Goal: Complete application form: Complete application form

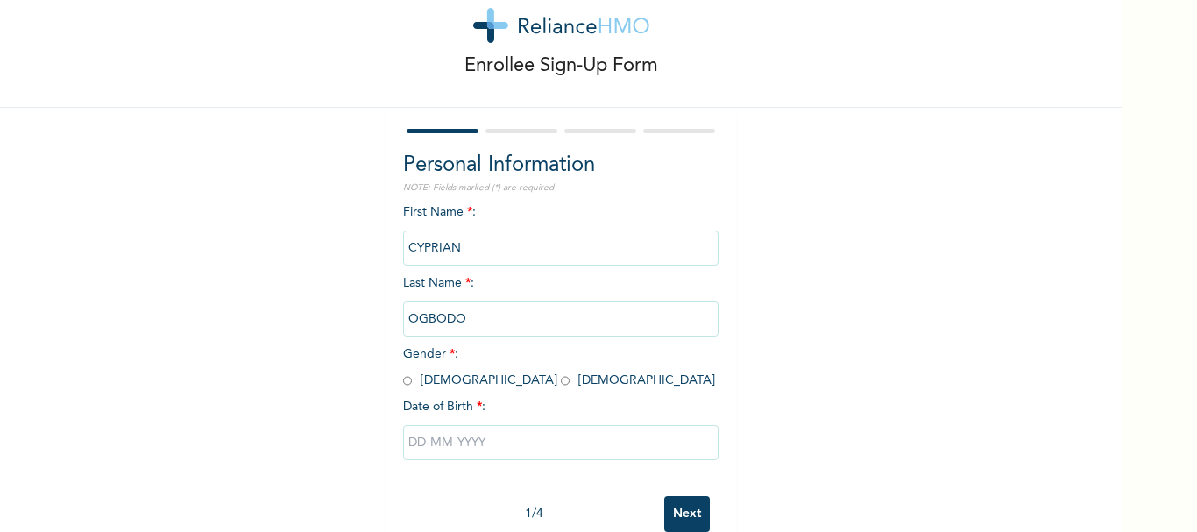
scroll to position [84, 0]
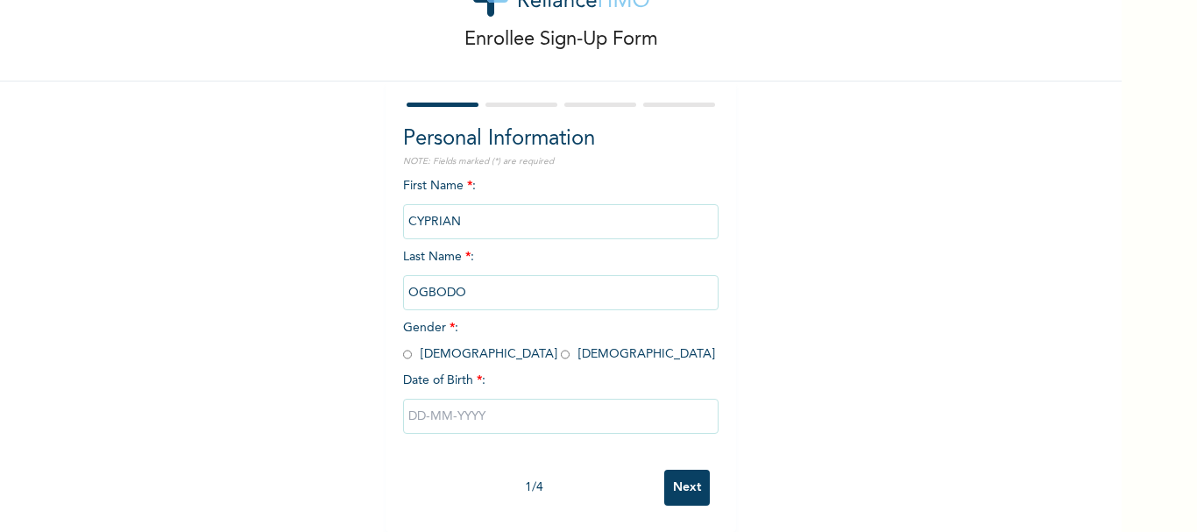
click at [403, 346] on input "radio" at bounding box center [407, 354] width 9 height 17
radio input "true"
click at [462, 414] on input "text" at bounding box center [560, 416] width 315 height 35
select select "7"
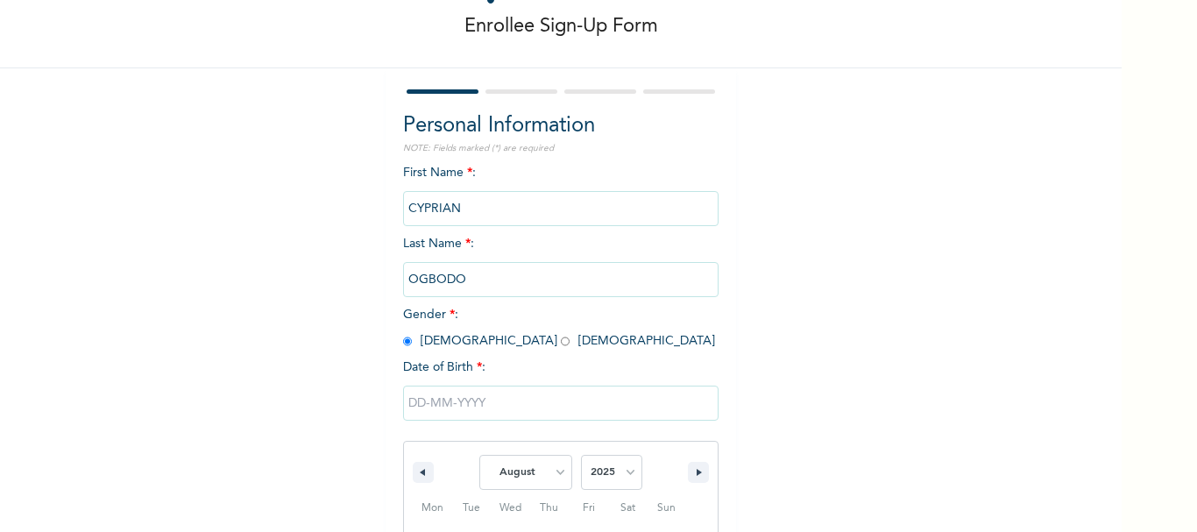
scroll to position [265, 0]
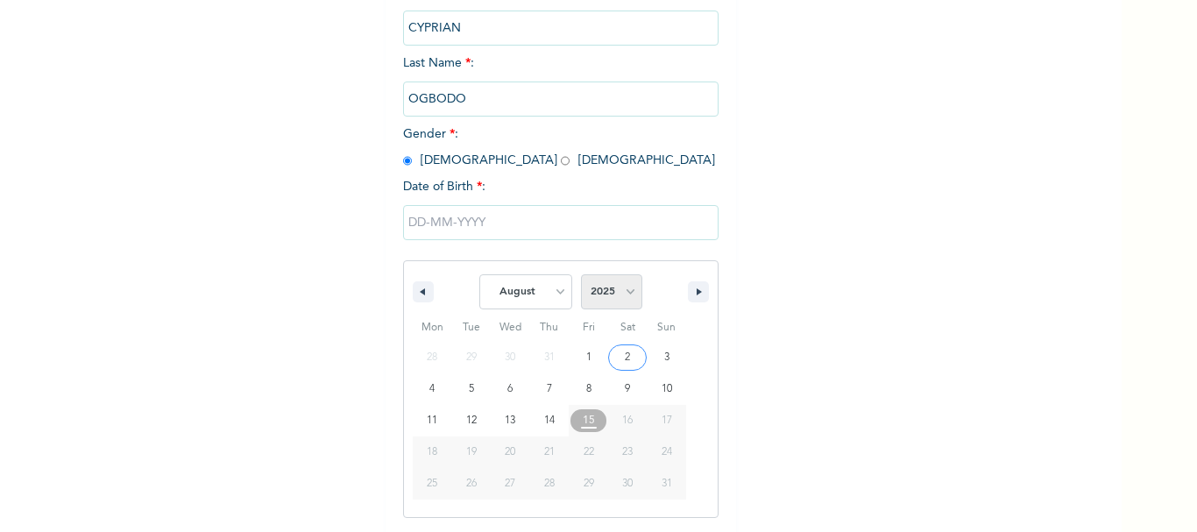
click at [625, 297] on select "2025 2024 2023 2022 2021 2020 2019 2018 2017 2016 2015 2014 2013 2012 2011 2010…" at bounding box center [611, 291] width 61 height 35
select select "1967"
click at [581, 275] on select "2025 2024 2023 2022 2021 2020 2019 2018 2017 2016 2015 2014 2013 2012 2011 2010…" at bounding box center [611, 291] width 61 height 35
click at [544, 287] on select "January February March April May June July August September October November De…" at bounding box center [525, 291] width 93 height 35
select select "2"
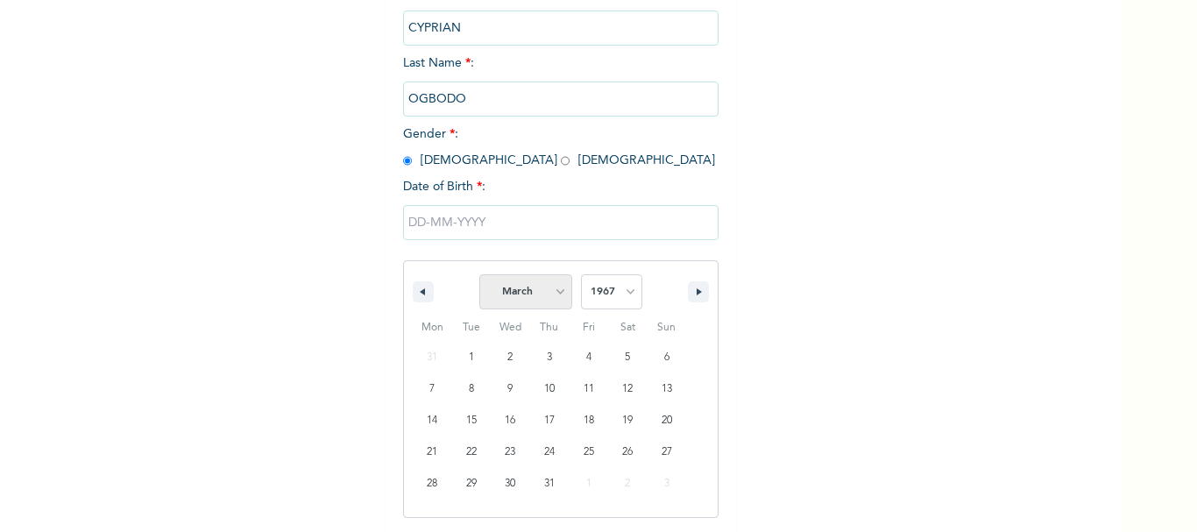
click at [479, 275] on select "January February March April May June July August September October November De…" at bounding box center [525, 291] width 93 height 35
type input "[DATE]"
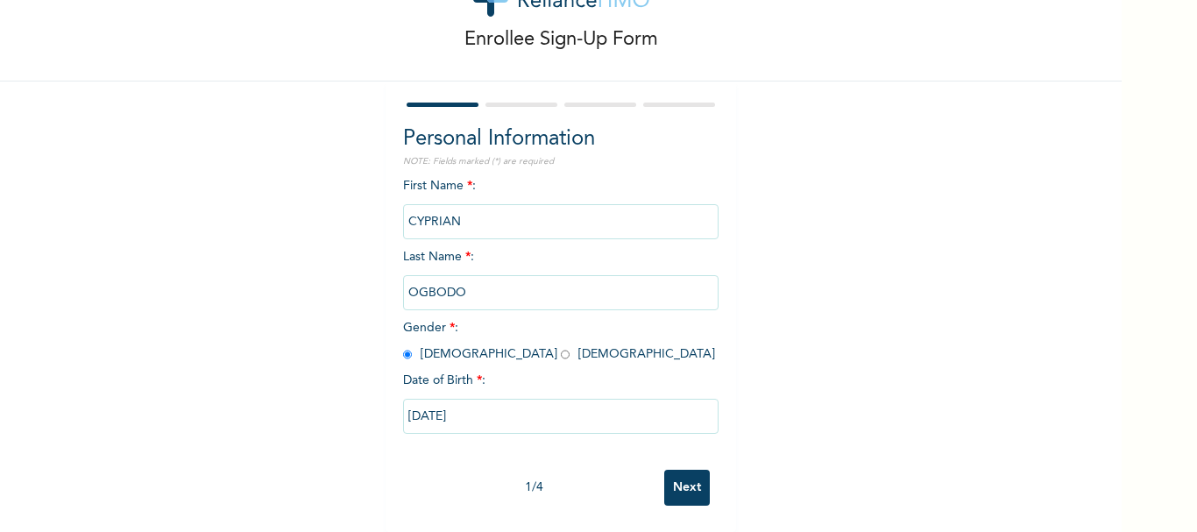
scroll to position [84, 0]
click at [680, 472] on input "Next" at bounding box center [687, 488] width 46 height 36
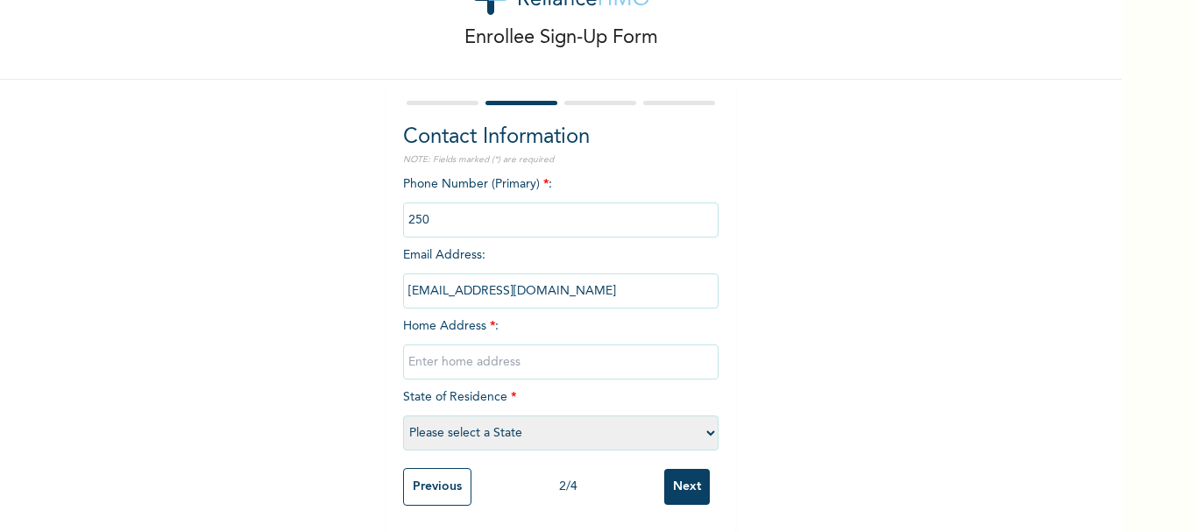
drag, startPoint x: 457, startPoint y: 210, endPoint x: 374, endPoint y: 207, distance: 83.3
click at [374, 207] on div "Enrollee Sign-Up Form Contact Information NOTE: Fields marked (*) are required …" at bounding box center [561, 229] width 1122 height 605
click at [354, 228] on div "Enrollee Sign-Up Form Contact Information NOTE: Fields marked (*) are required …" at bounding box center [561, 229] width 1122 height 605
click at [426, 209] on input "phone" at bounding box center [560, 219] width 315 height 35
click at [433, 206] on input "phone" at bounding box center [560, 219] width 315 height 35
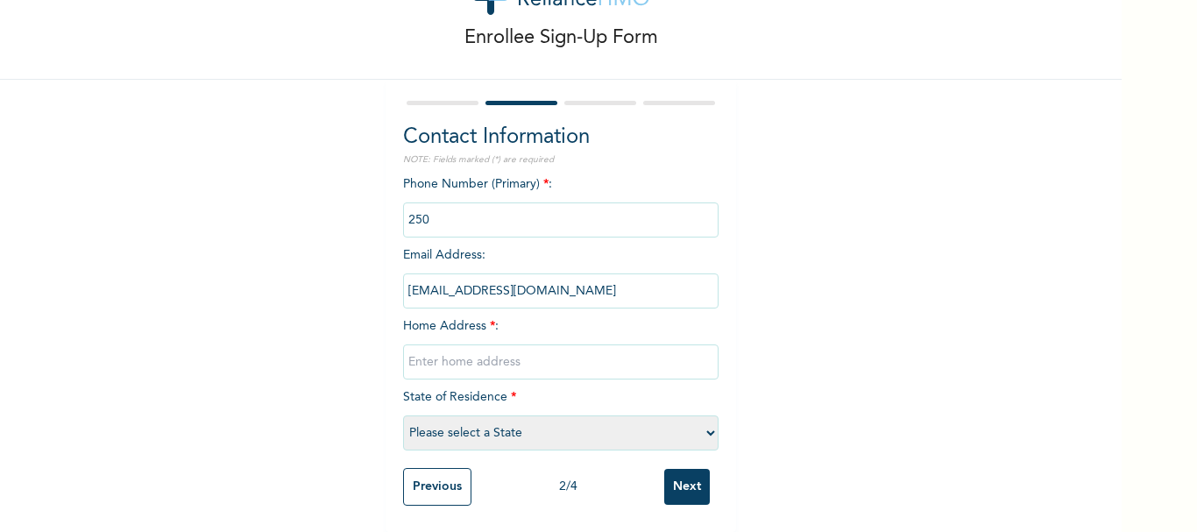
click at [433, 206] on input "phone" at bounding box center [560, 219] width 315 height 35
click at [336, 218] on div "Enrollee Sign-Up Form Contact Information NOTE: Fields marked (*) are required …" at bounding box center [561, 229] width 1122 height 605
click at [410, 212] on input "phone" at bounding box center [560, 219] width 315 height 35
click at [337, 267] on div "Enrollee Sign-Up Form Contact Information NOTE: Fields marked (*) are required …" at bounding box center [561, 229] width 1122 height 605
click at [421, 211] on input "phone" at bounding box center [560, 219] width 315 height 35
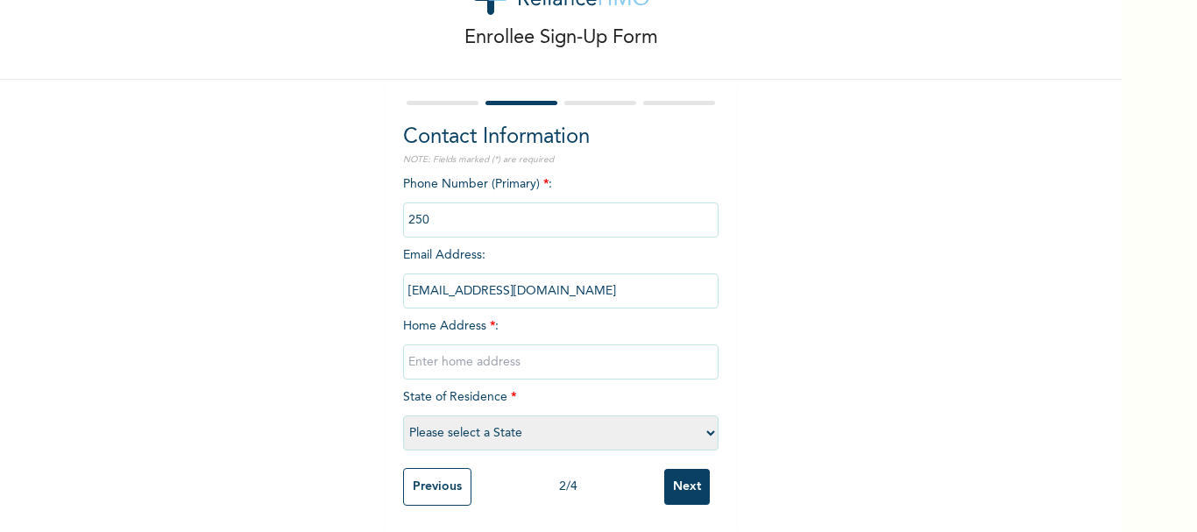
click at [429, 208] on input "phone" at bounding box center [560, 219] width 315 height 35
click at [315, 210] on div "Enrollee Sign-Up Form Contact Information NOTE: Fields marked (*) are required …" at bounding box center [561, 229] width 1122 height 605
drag, startPoint x: 443, startPoint y: 208, endPoint x: 386, endPoint y: 204, distance: 56.2
click at [386, 204] on div "Contact Information NOTE: Fields marked (*) are required Phone Number (Primary)…" at bounding box center [561, 306] width 351 height 452
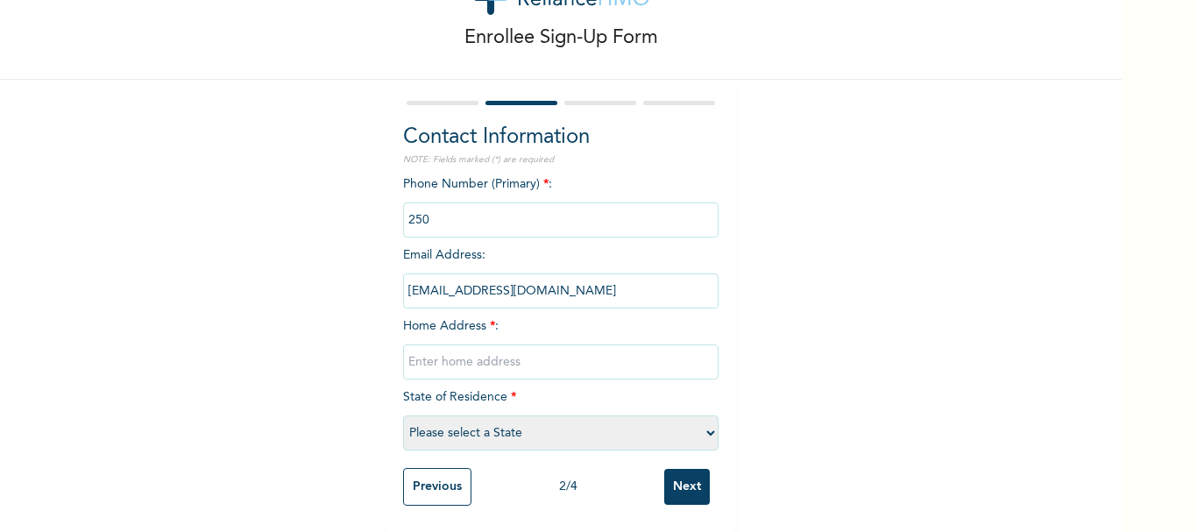
scroll to position [86, 0]
click at [363, 216] on div "Enrollee Sign-Up Form Contact Information NOTE: Fields marked (*) are required …" at bounding box center [561, 229] width 1122 height 605
click at [431, 350] on input "text" at bounding box center [560, 361] width 315 height 35
type input "OPP PEACE AND UNITY SCHOOL MOROCO SULEJA"
click at [556, 420] on select "Please select a State [PERSON_NAME] (FCT) [PERSON_NAME] Ibom [GEOGRAPHIC_DATA] …" at bounding box center [560, 432] width 315 height 35
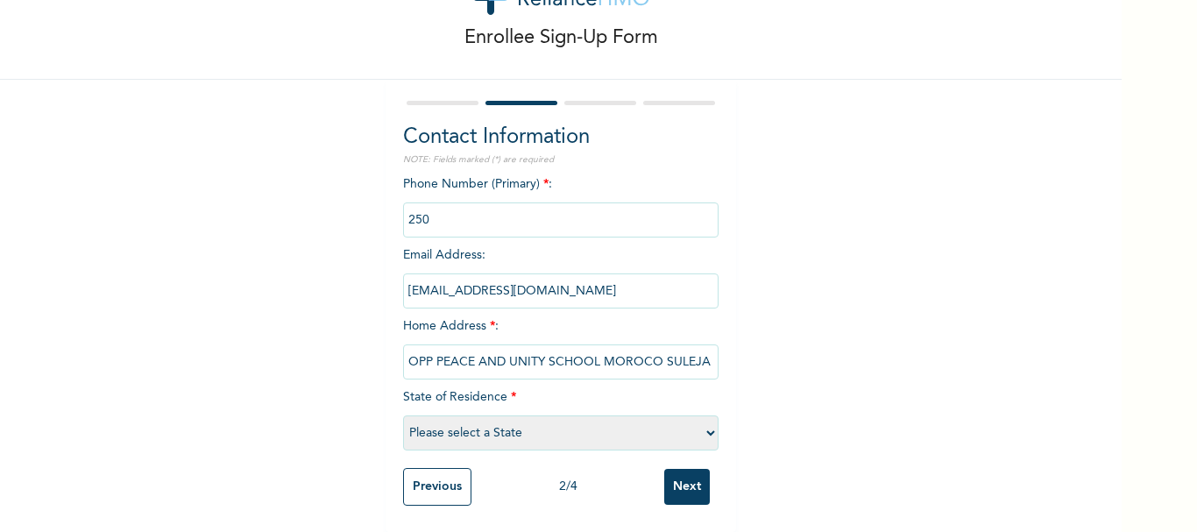
select select "27"
click at [403, 415] on select "Please select a State [PERSON_NAME] (FCT) [PERSON_NAME] Ibom [GEOGRAPHIC_DATA] …" at bounding box center [560, 432] width 315 height 35
click at [691, 480] on input "Next" at bounding box center [687, 487] width 46 height 36
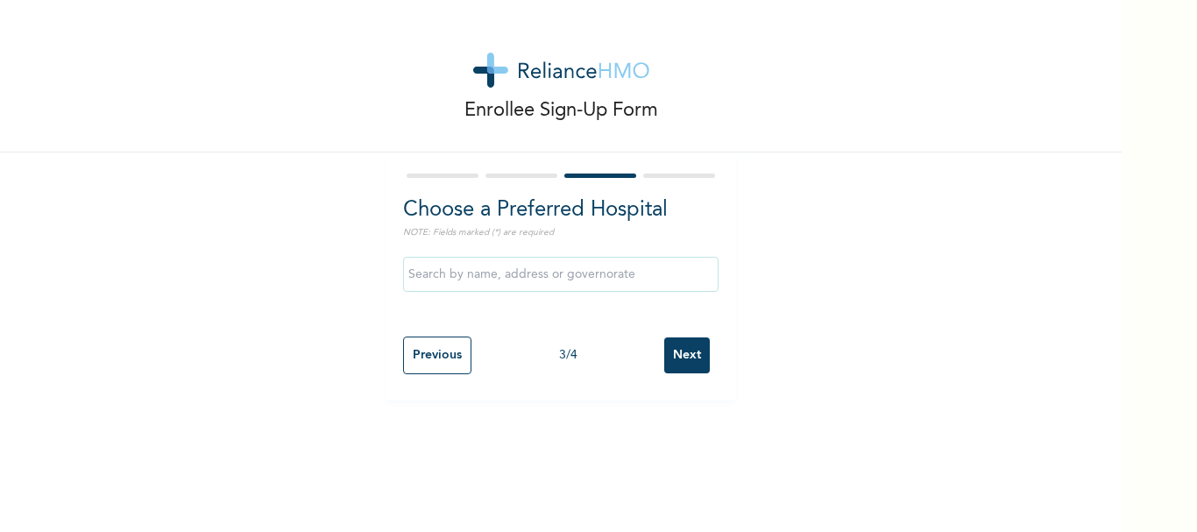
click at [690, 351] on input "Next" at bounding box center [687, 355] width 46 height 36
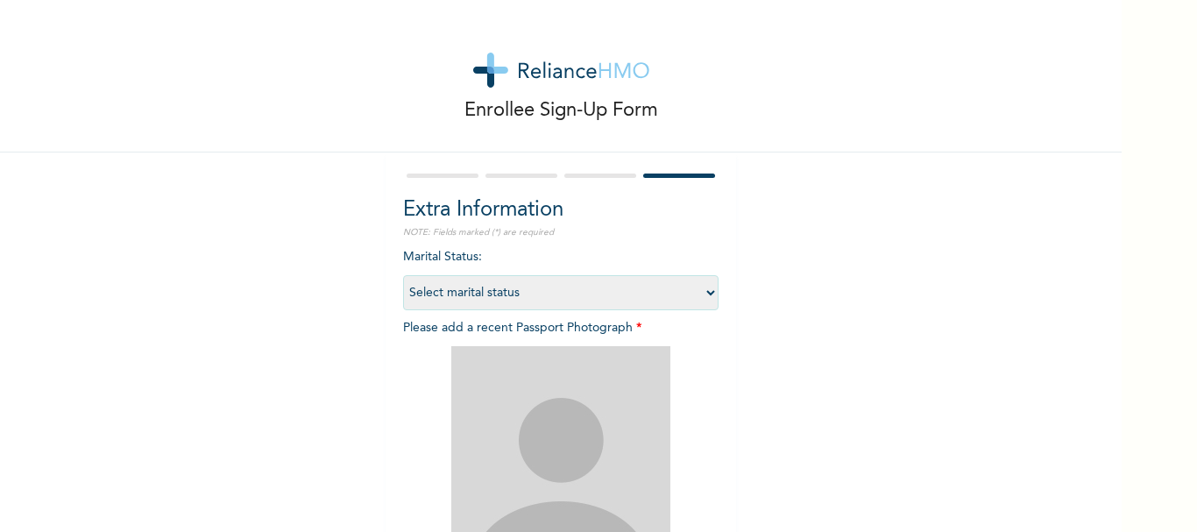
click at [553, 297] on select "Select marital status [DEMOGRAPHIC_DATA] Married [DEMOGRAPHIC_DATA] Widow/[DEMO…" at bounding box center [560, 292] width 315 height 35
select select "2"
click at [403, 275] on select "Select marital status [DEMOGRAPHIC_DATA] Married [DEMOGRAPHIC_DATA] Widow/[DEMO…" at bounding box center [560, 292] width 315 height 35
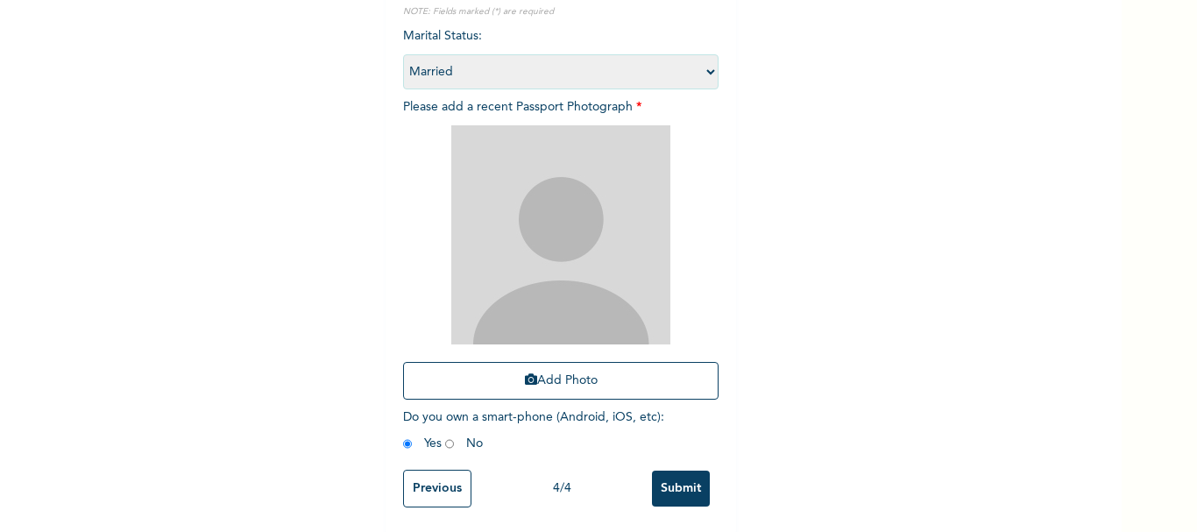
scroll to position [236, 0]
click at [445, 434] on input "radio" at bounding box center [449, 442] width 9 height 17
radio input "true"
click at [403, 434] on input "radio" at bounding box center [407, 442] width 9 height 17
radio input "true"
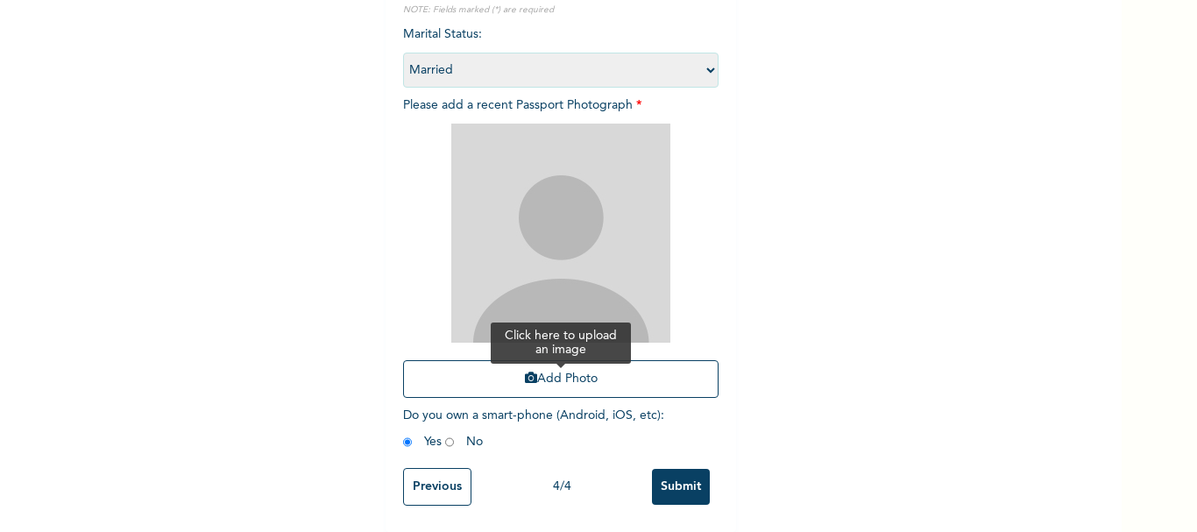
click at [500, 369] on button "Add Photo" at bounding box center [560, 379] width 315 height 38
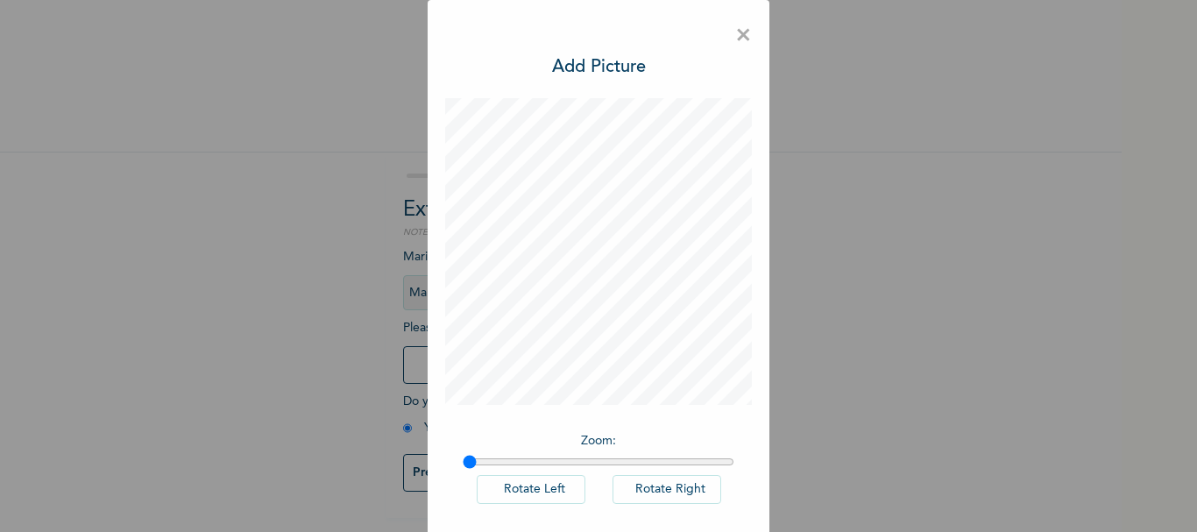
scroll to position [0, 0]
drag, startPoint x: 466, startPoint y: 464, endPoint x: 493, endPoint y: 459, distance: 27.5
type input "1.12"
click at [493, 459] on input "range" at bounding box center [599, 462] width 272 height 14
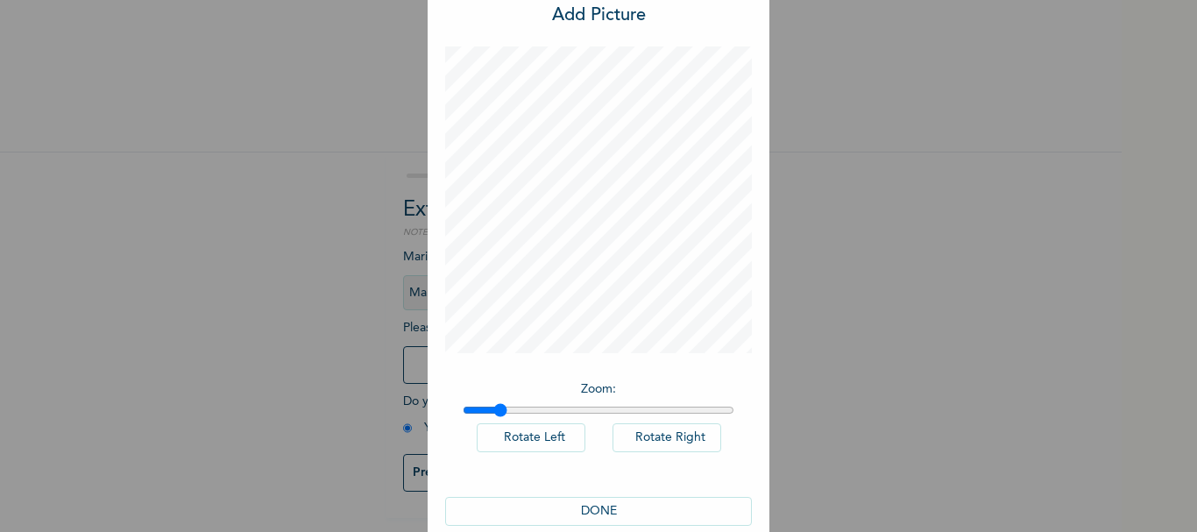
scroll to position [80, 0]
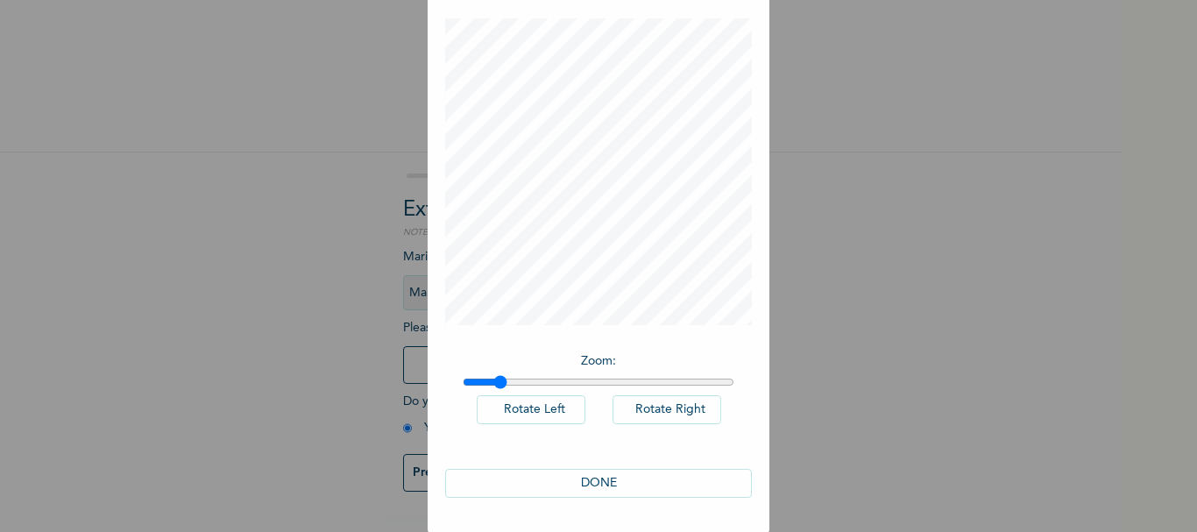
click at [602, 480] on button "DONE" at bounding box center [598, 483] width 307 height 29
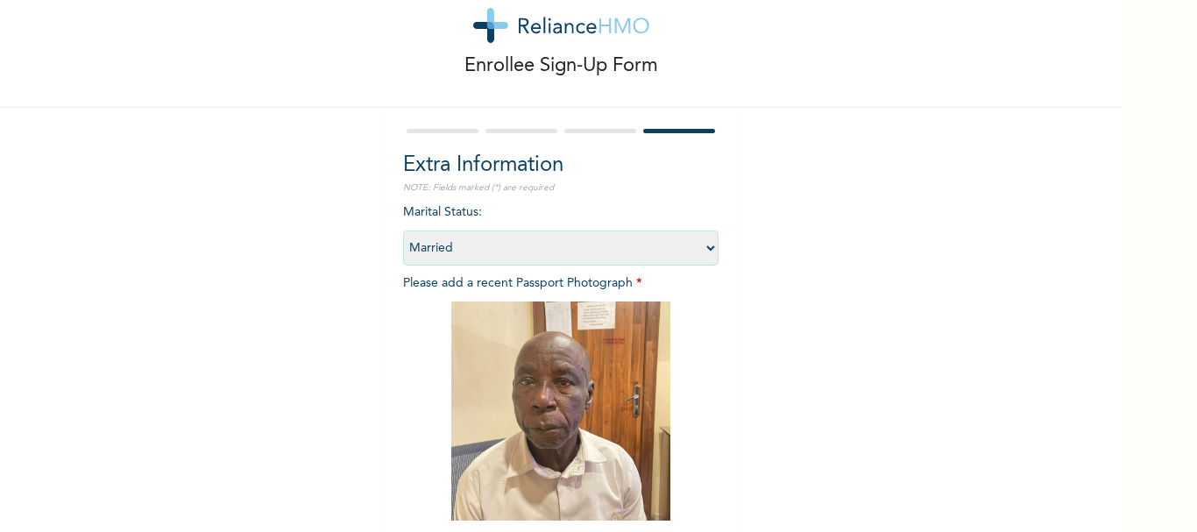
scroll to position [236, 0]
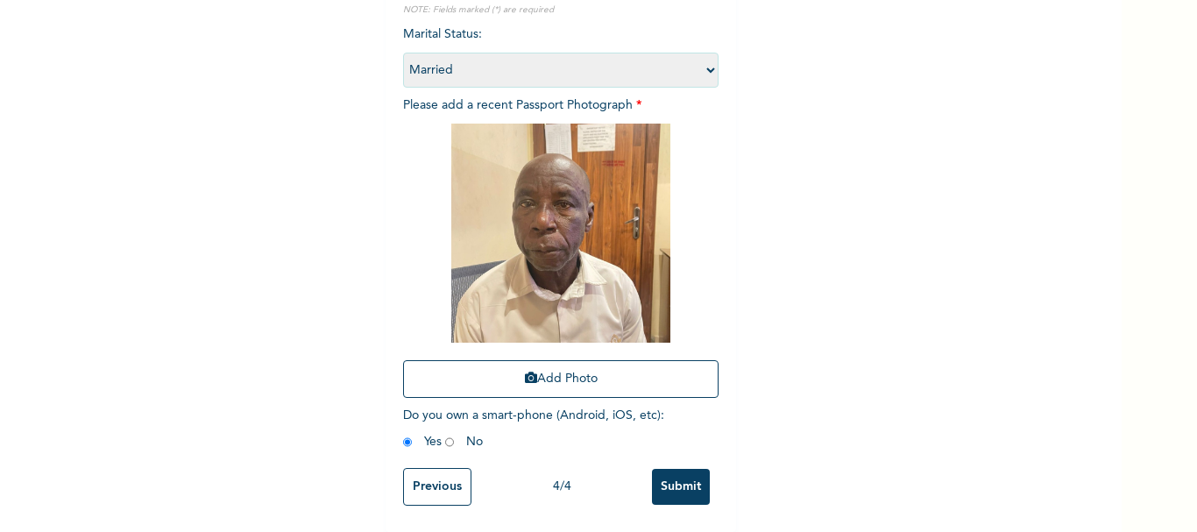
click at [664, 469] on input "Submit" at bounding box center [681, 487] width 58 height 36
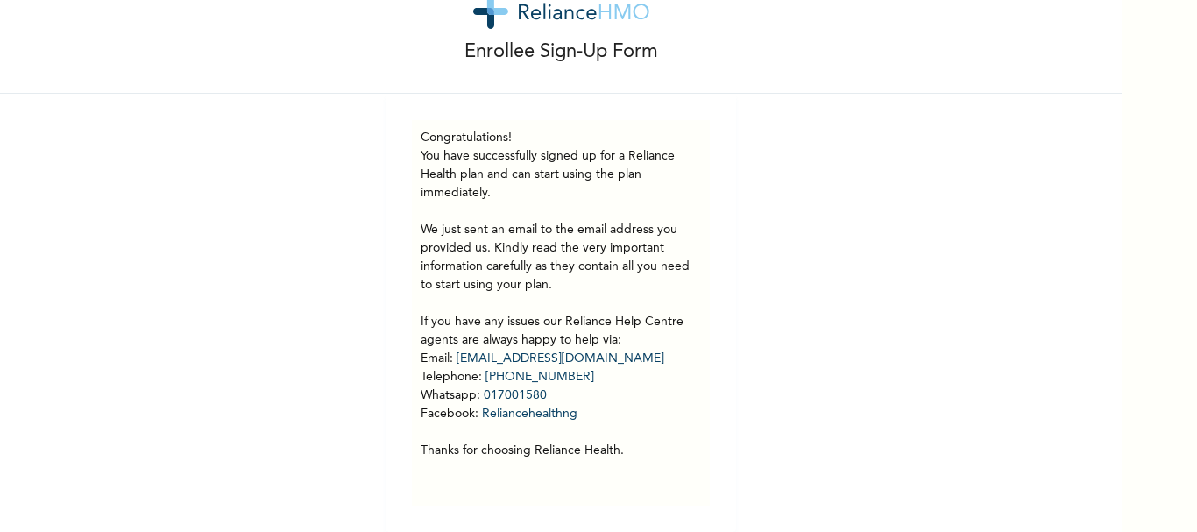
scroll to position [0, 0]
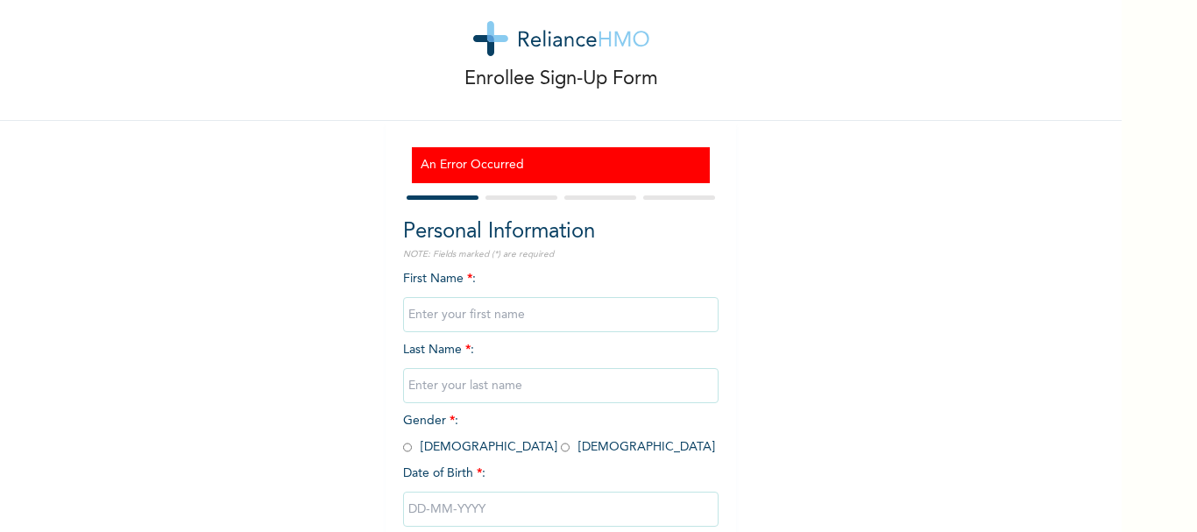
scroll to position [88, 0]
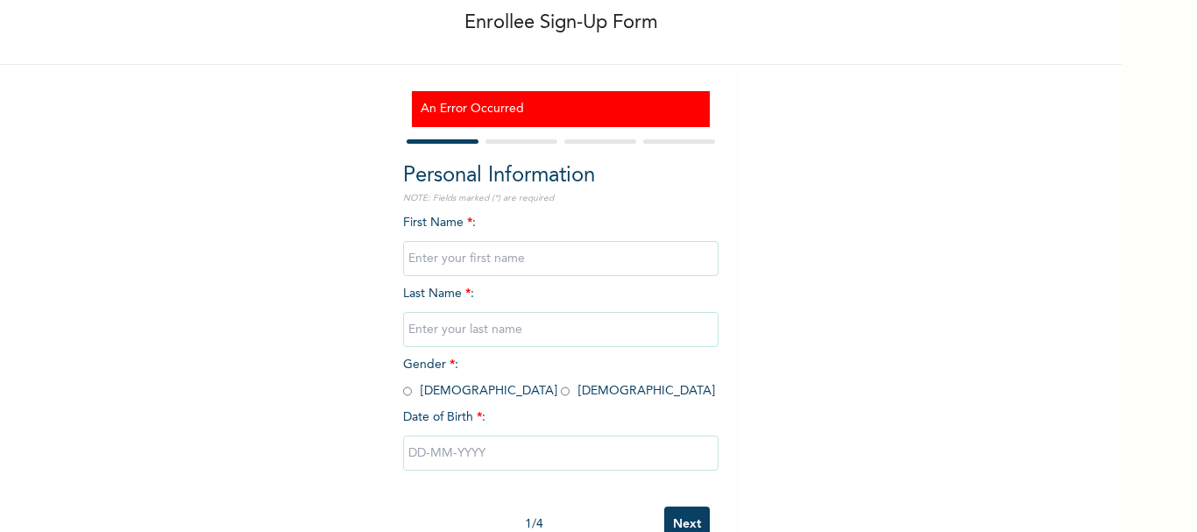
click at [496, 259] on input "text" at bounding box center [560, 258] width 315 height 35
type input "JULIET"
click at [440, 321] on input "U" at bounding box center [560, 329] width 315 height 35
type input "USMAN"
click at [561, 392] on input "radio" at bounding box center [565, 391] width 9 height 17
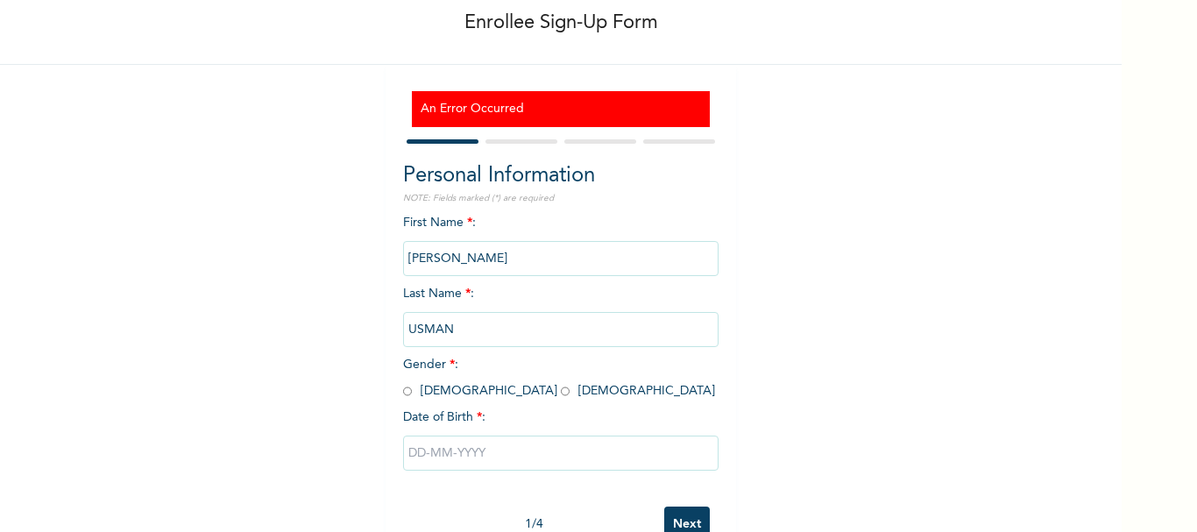
radio input "true"
click at [469, 462] on input "text" at bounding box center [560, 453] width 315 height 35
select select "7"
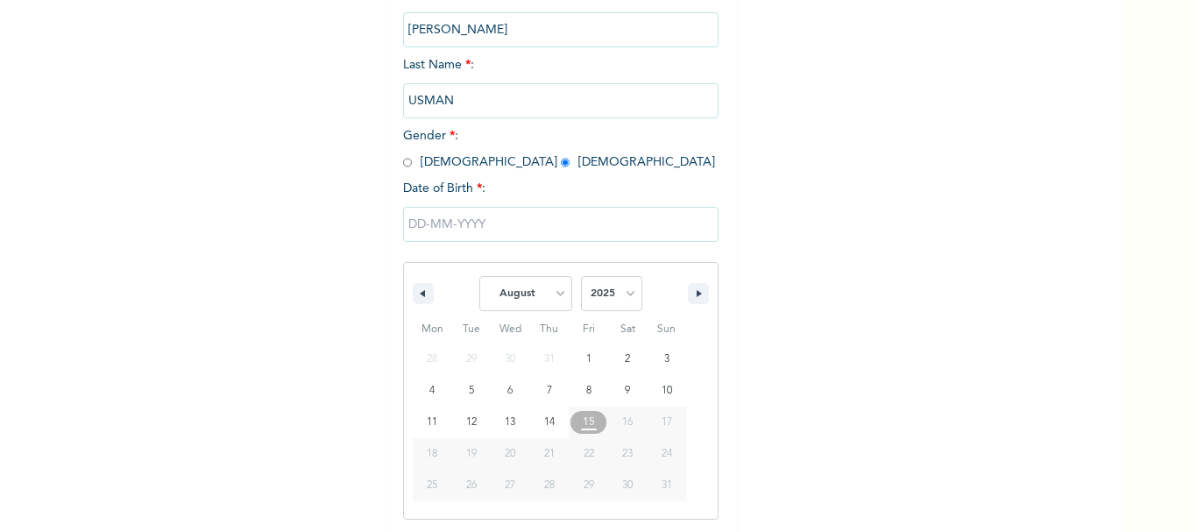
scroll to position [318, 0]
click at [626, 292] on select "2025 2024 2023 2022 2021 2020 2019 2018 2017 2016 2015 2014 2013 2012 2011 2010…" at bounding box center [611, 291] width 61 height 35
select select "2002"
click at [581, 275] on select "2025 2024 2023 2022 2021 2020 2019 2018 2017 2016 2015 2014 2013 2012 2011 2010…" at bounding box center [611, 291] width 61 height 35
click at [552, 295] on select "January February March April May June July August September October November De…" at bounding box center [525, 291] width 93 height 35
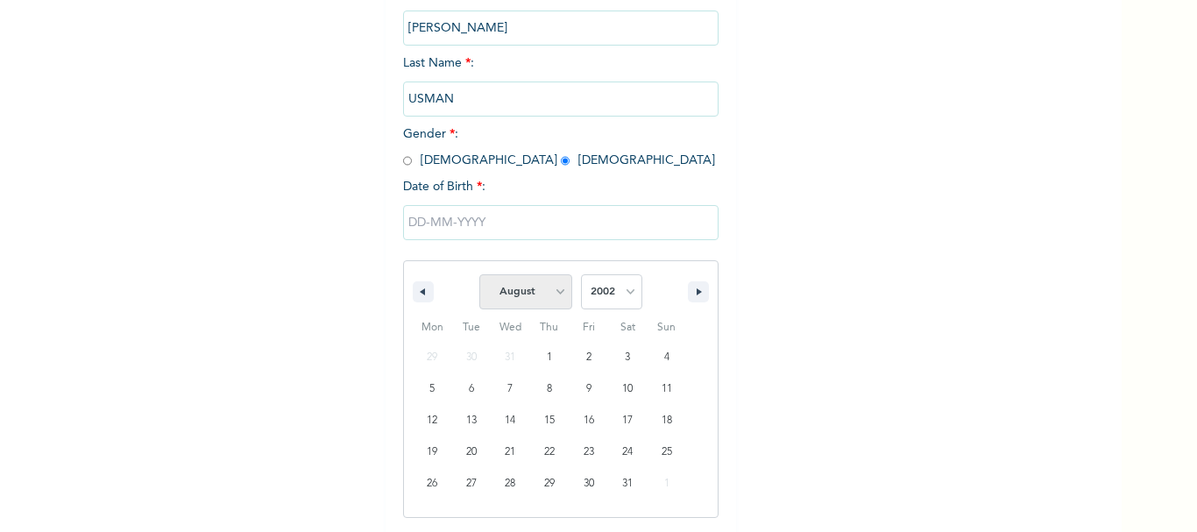
select select "9"
click at [479, 275] on select "January February March April May June July August September October November De…" at bounding box center [525, 291] width 93 height 35
type input "10/11/2002"
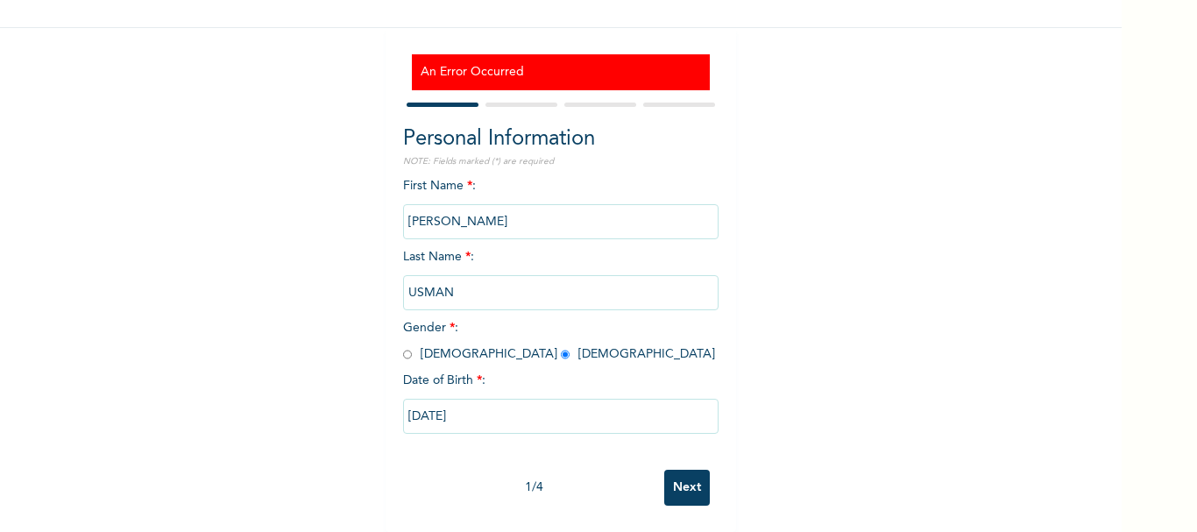
scroll to position [138, 0]
click at [672, 478] on input "Next" at bounding box center [687, 488] width 46 height 36
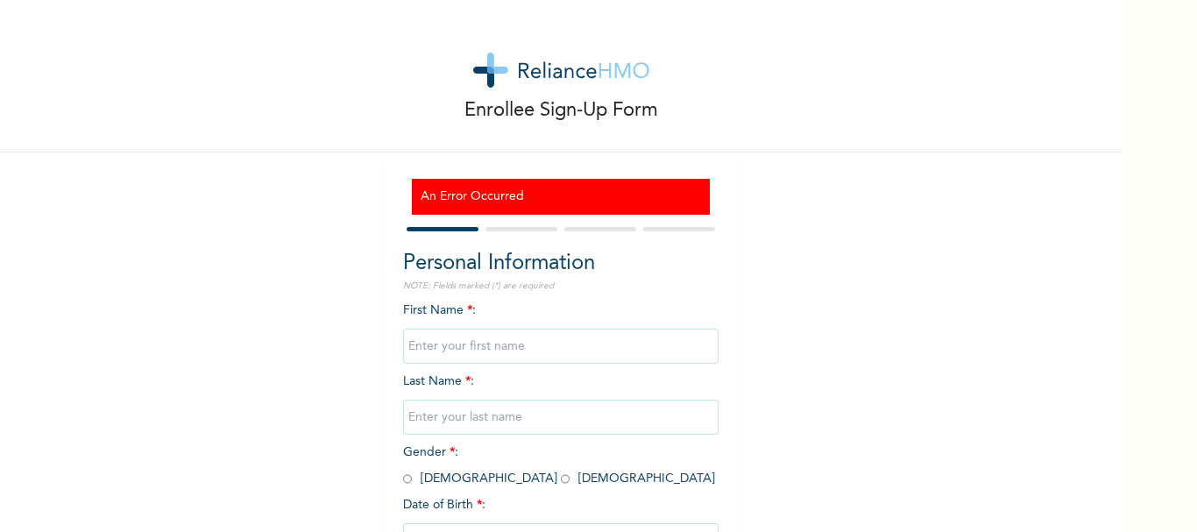
scroll to position [138, 0]
